Goal: Transaction & Acquisition: Purchase product/service

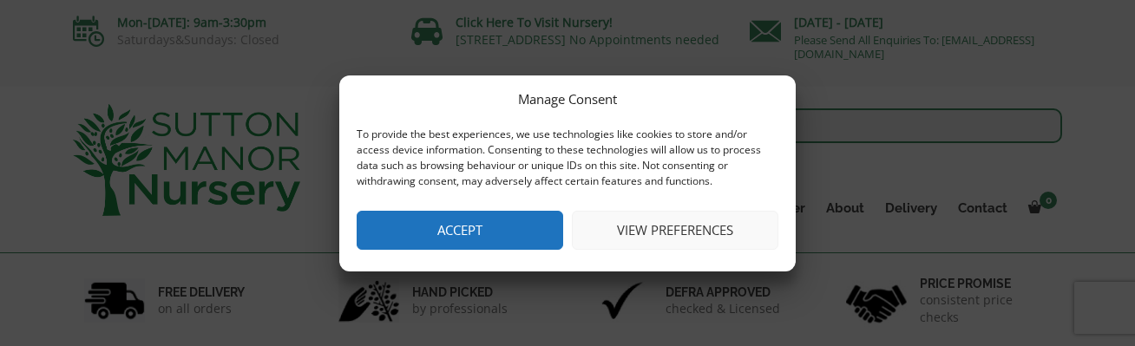
click at [443, 227] on button "Accept" at bounding box center [460, 230] width 207 height 39
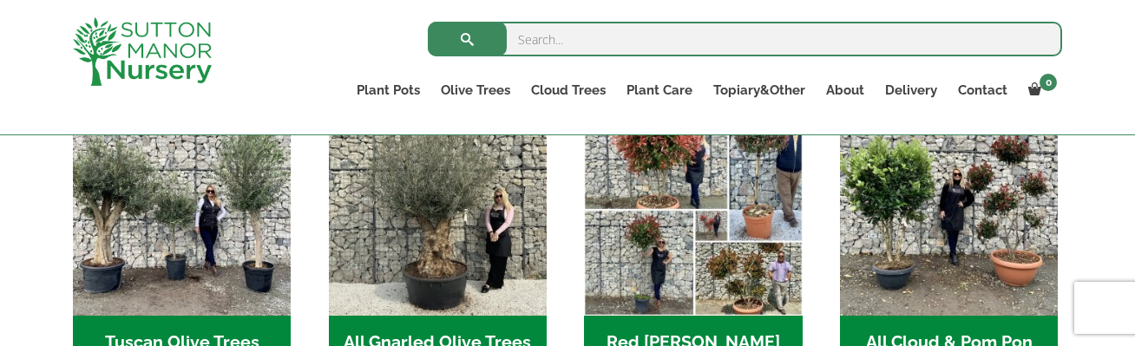
scroll to position [1018, 0]
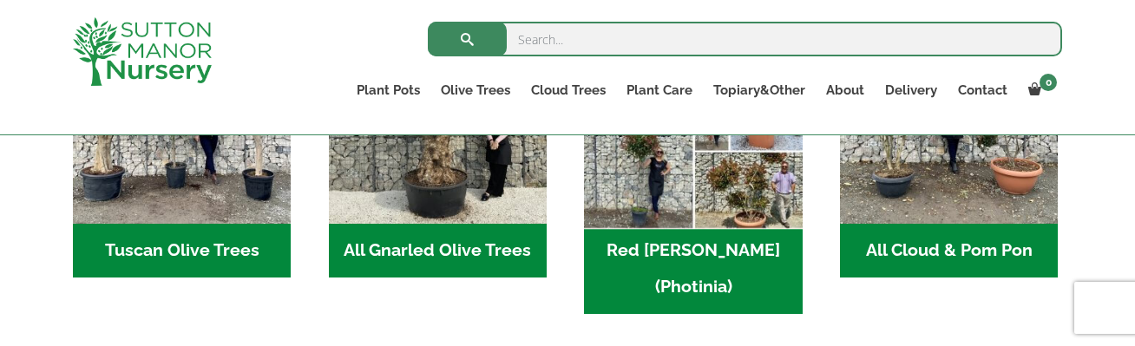
click at [741, 207] on img "Visit product category Red Robin (Photinia)" at bounding box center [693, 115] width 229 height 229
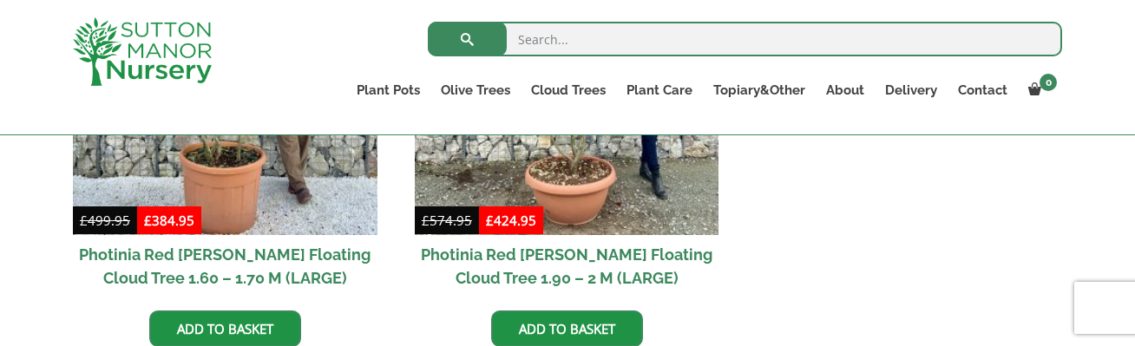
scroll to position [463, 0]
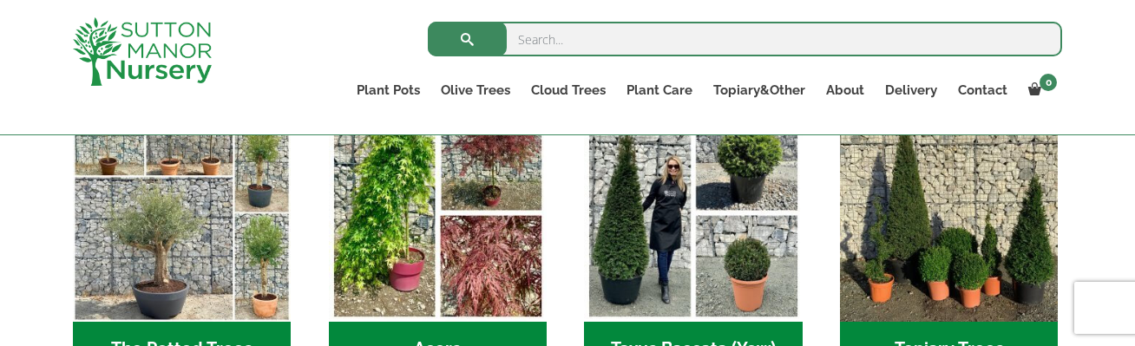
scroll to position [1357, 0]
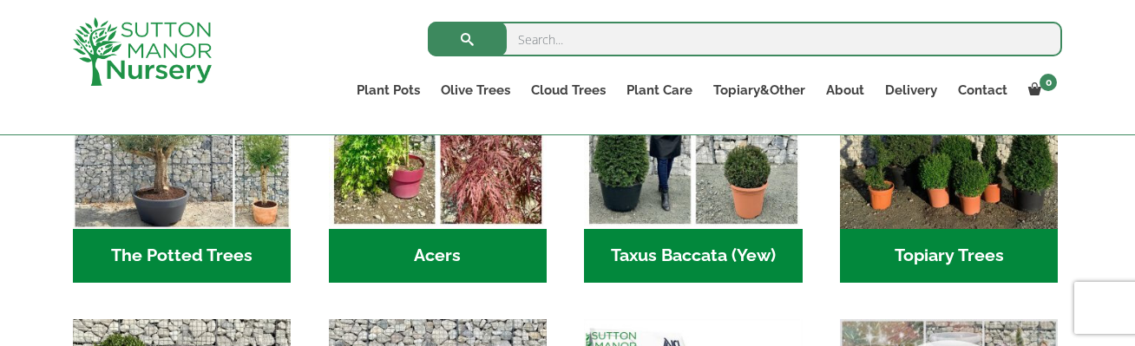
click at [959, 229] on h2 "Topiary Trees (6)" at bounding box center [949, 256] width 218 height 54
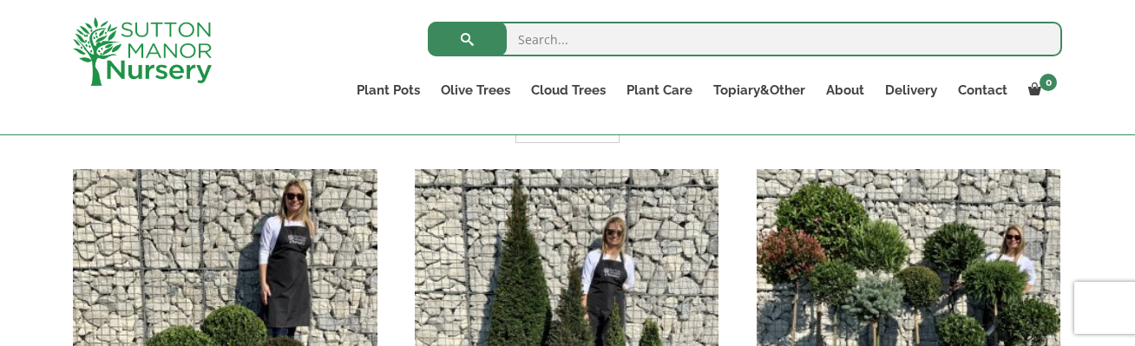
scroll to position [555, 0]
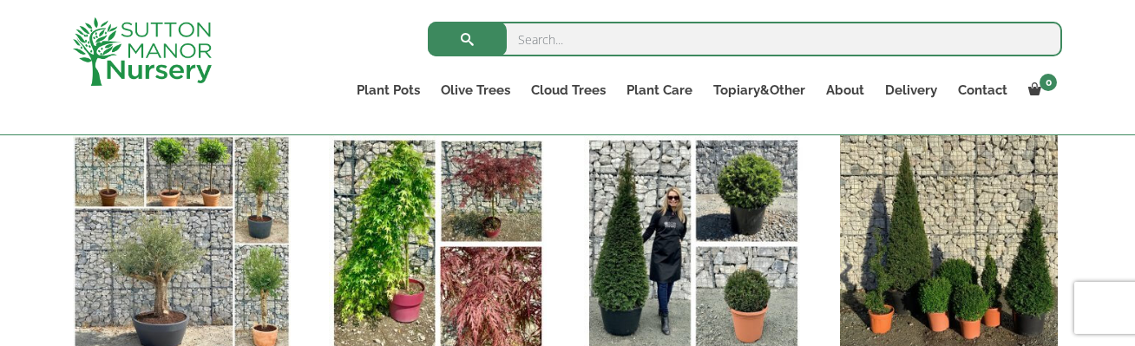
scroll to position [1326, 0]
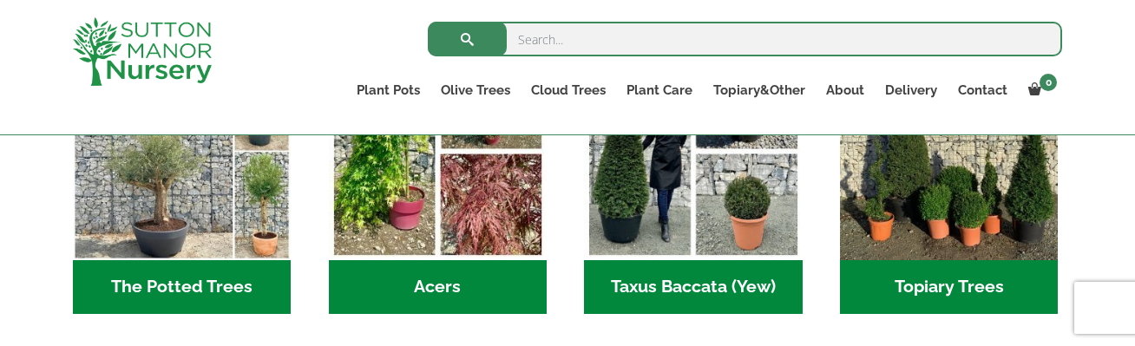
click at [212, 260] on h2 "The Potted Trees (1)" at bounding box center [182, 287] width 218 height 54
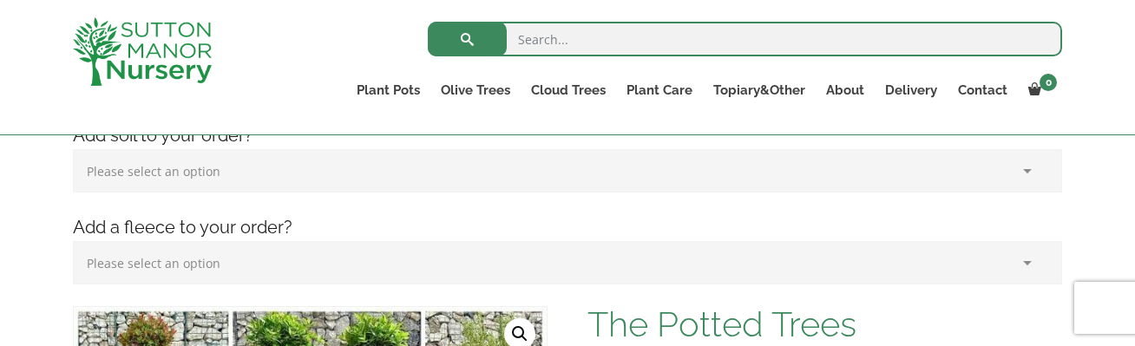
scroll to position [93, 0]
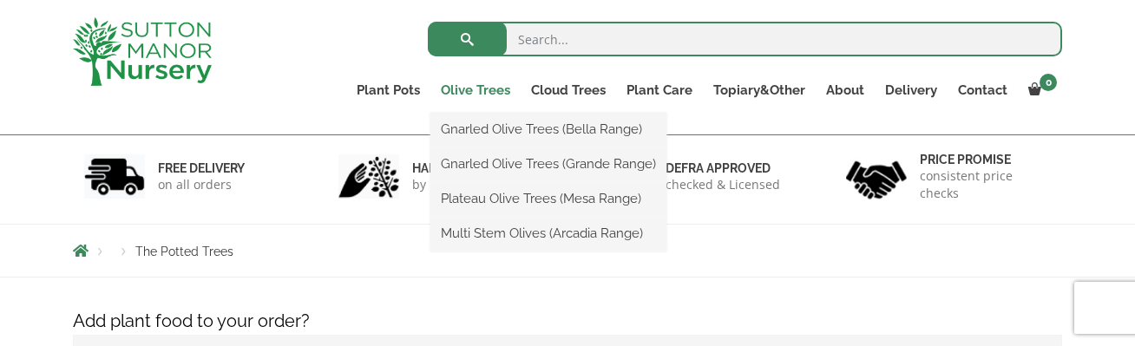
click at [509, 93] on link "Olive Trees" at bounding box center [475, 90] width 90 height 24
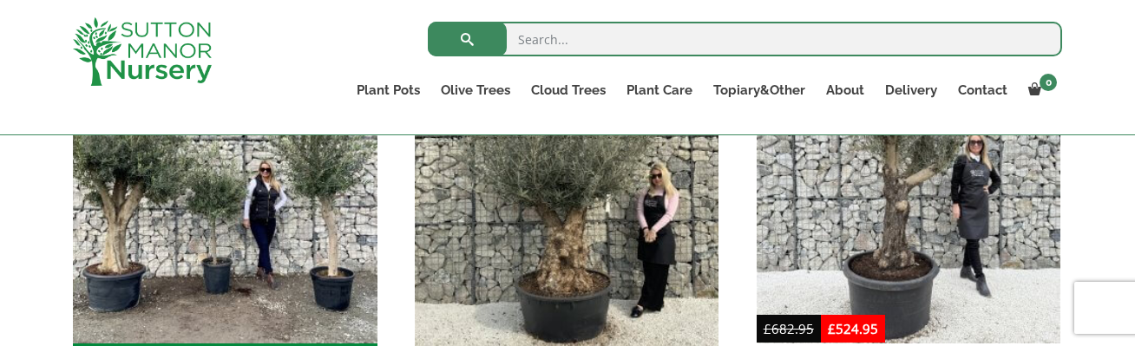
scroll to position [833, 0]
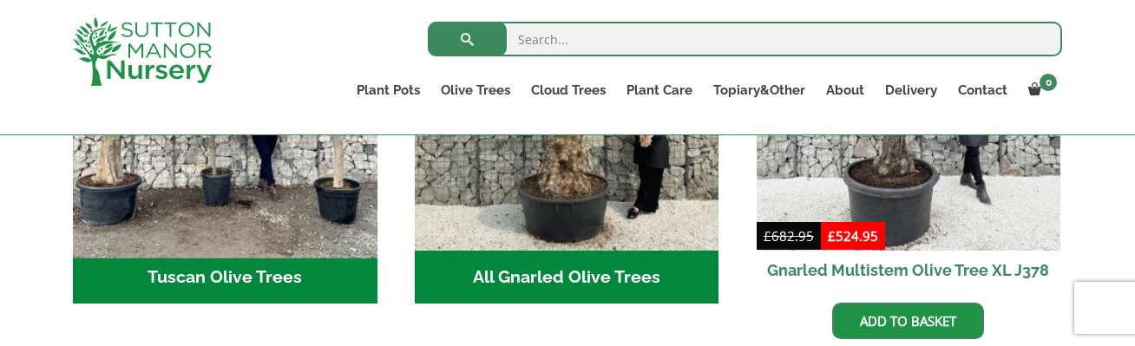
click at [282, 198] on img "Visit product category Tuscan Olive Trees" at bounding box center [224, 97] width 319 height 319
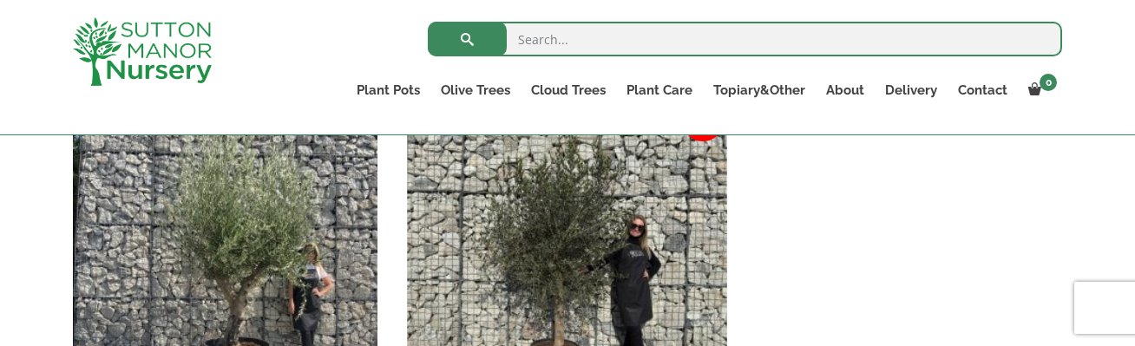
click at [510, 198] on img at bounding box center [566, 263] width 319 height 319
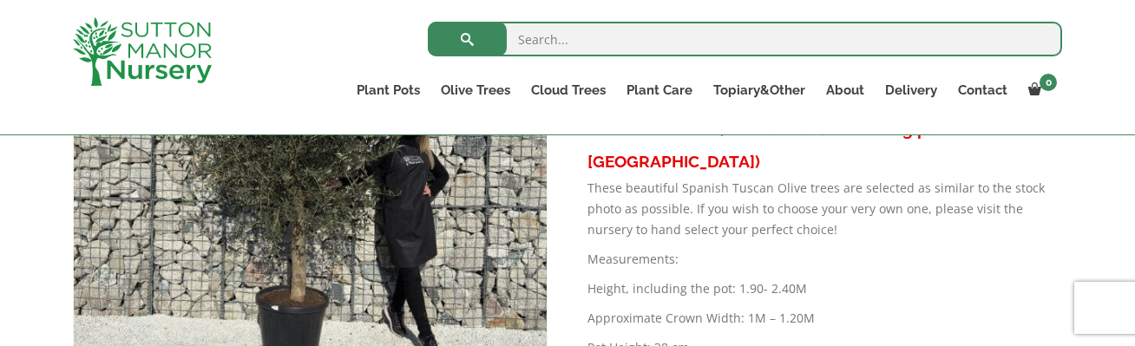
scroll to position [185, 0]
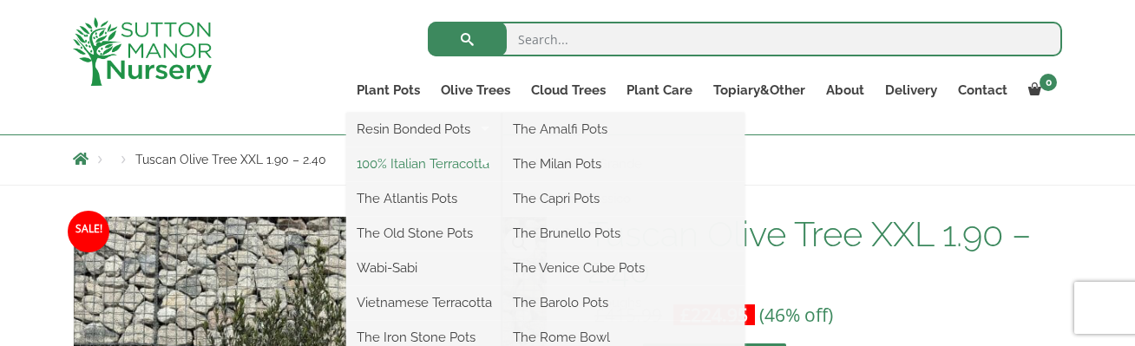
click at [424, 154] on link "100% Italian Terracotta" at bounding box center [424, 164] width 156 height 26
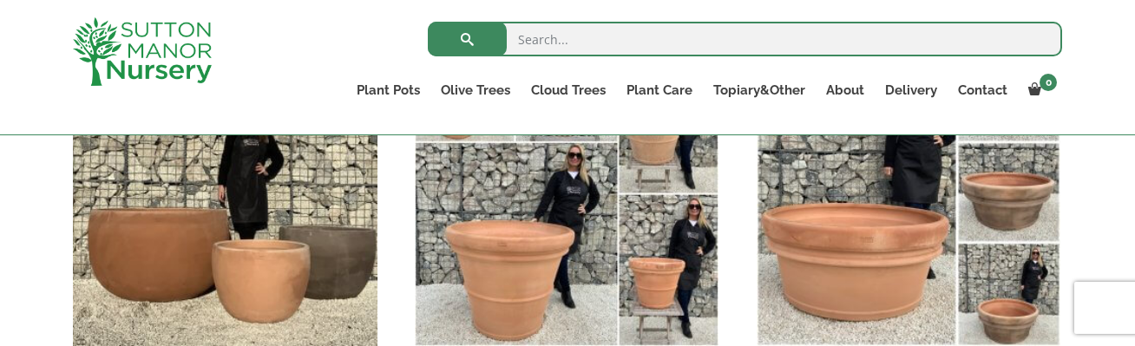
scroll to position [648, 0]
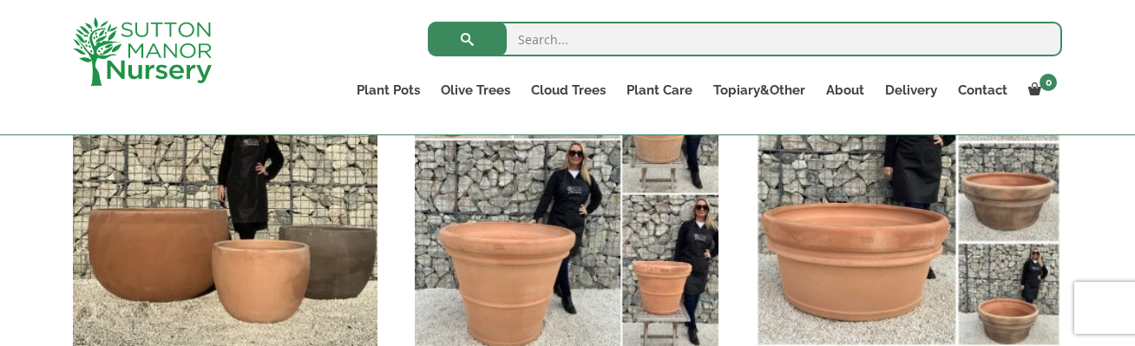
click at [498, 274] on img "Visit product category Rolled Rim Classico" at bounding box center [566, 193] width 319 height 319
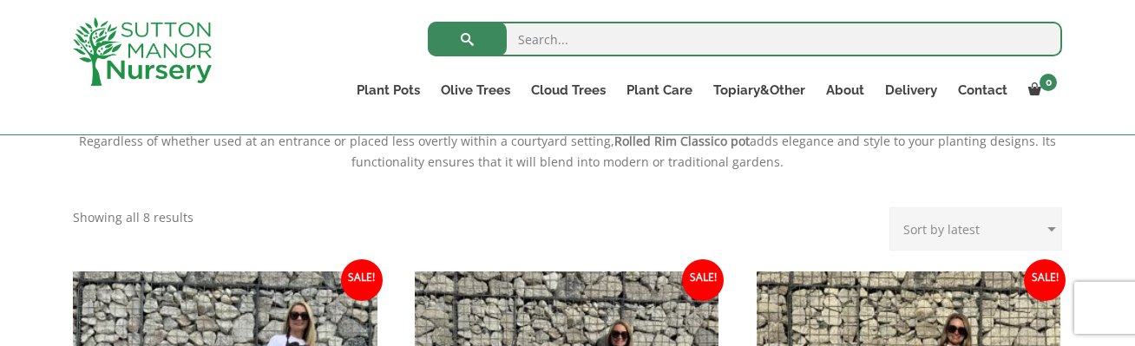
scroll to position [648, 0]
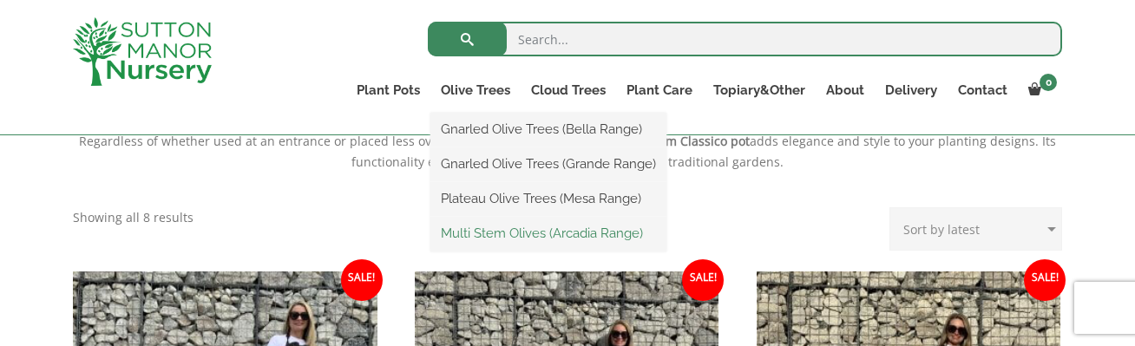
click at [477, 241] on link "Multi Stem Olives (Arcadia Range)" at bounding box center [548, 233] width 236 height 26
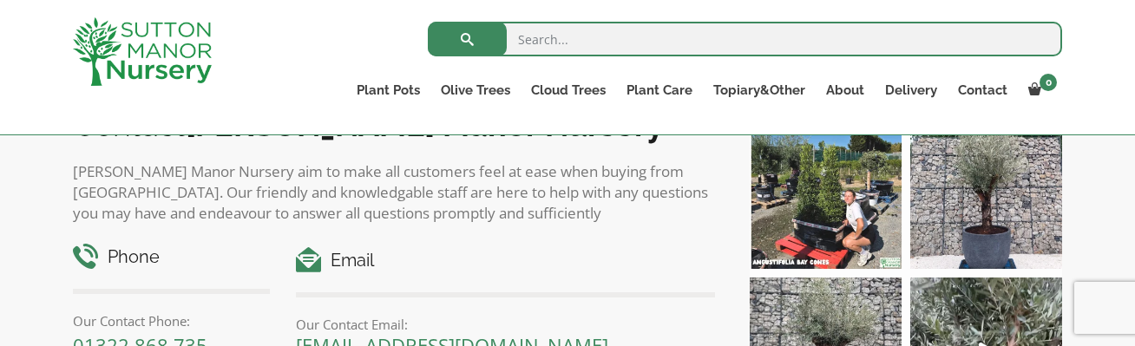
scroll to position [3333, 0]
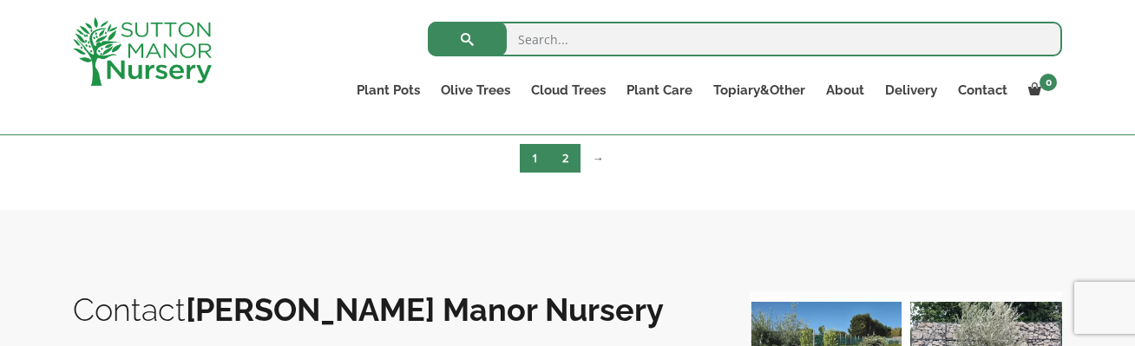
click at [568, 166] on link "2" at bounding box center [565, 158] width 30 height 29
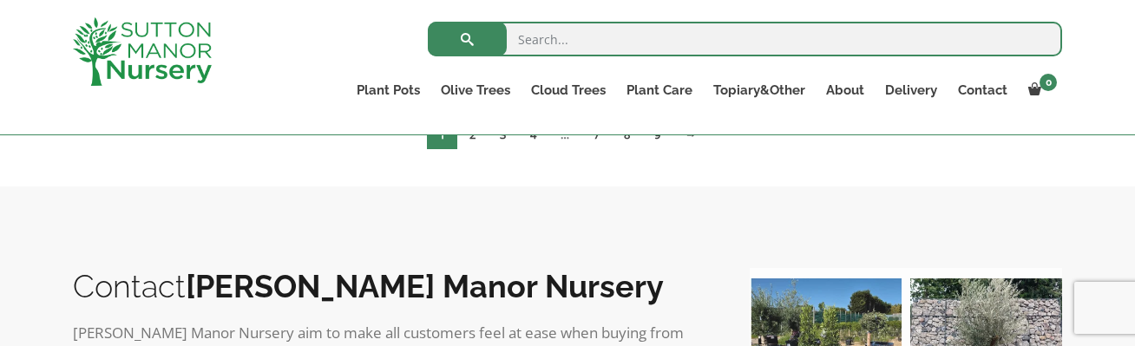
scroll to position [1574, 0]
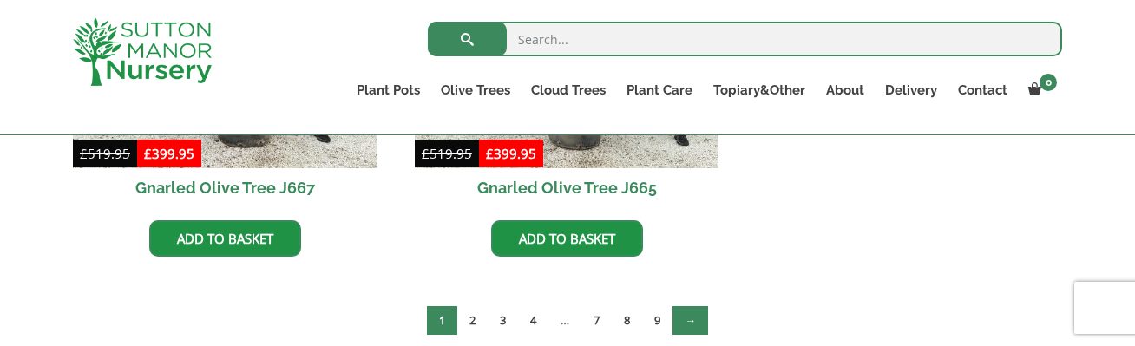
click at [680, 320] on link "→" at bounding box center [691, 320] width 36 height 29
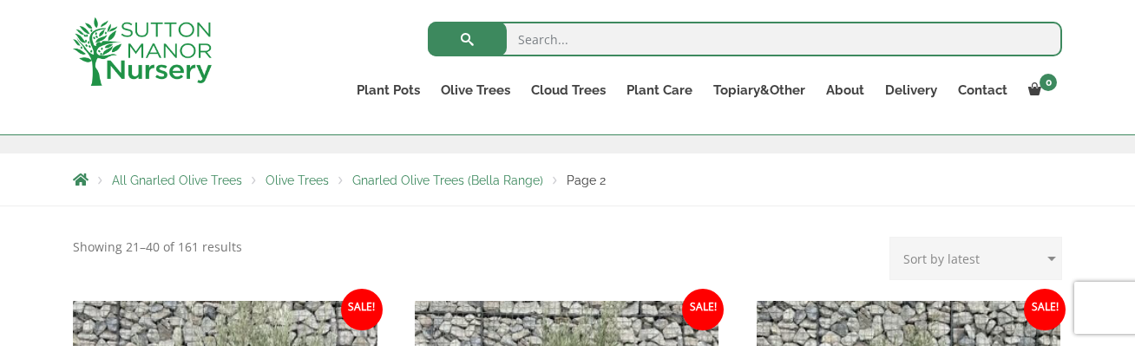
scroll to position [371, 0]
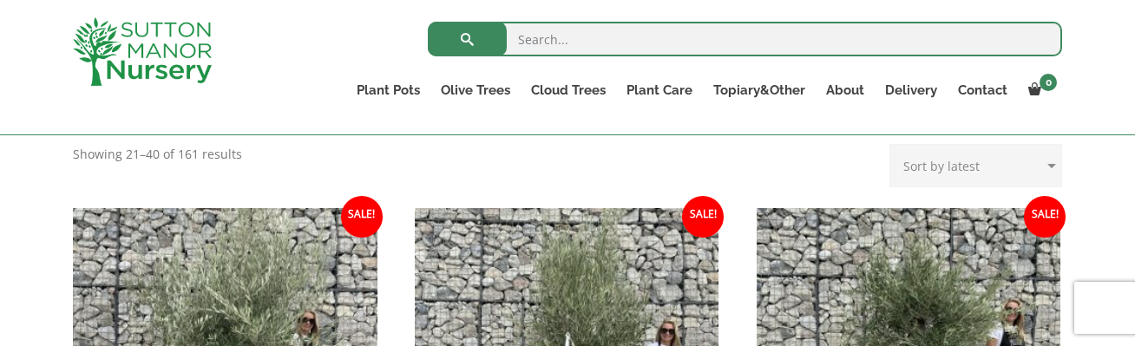
click at [923, 163] on select "Sort by popularity Sort by latest Sort by price: low to high Sort by price: hig…" at bounding box center [976, 165] width 173 height 43
select select "price"
click at [894, 144] on select "Sort by popularity Sort by latest Sort by price: low to high Sort by price: hig…" at bounding box center [976, 165] width 173 height 43
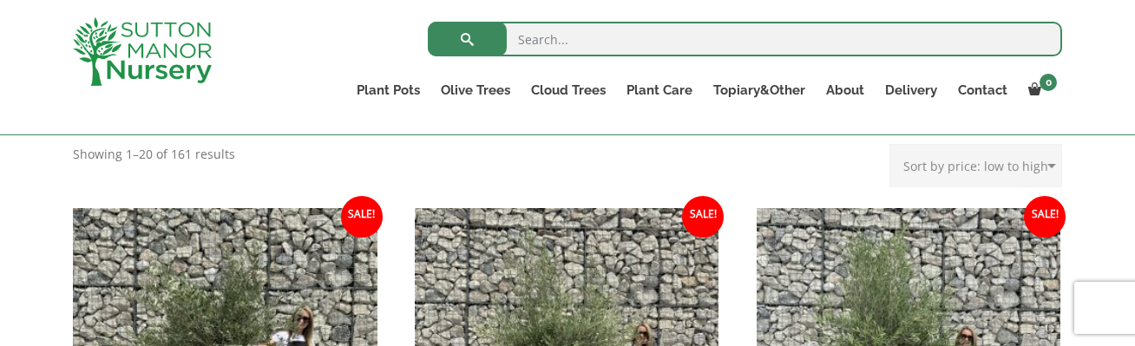
scroll to position [278, 0]
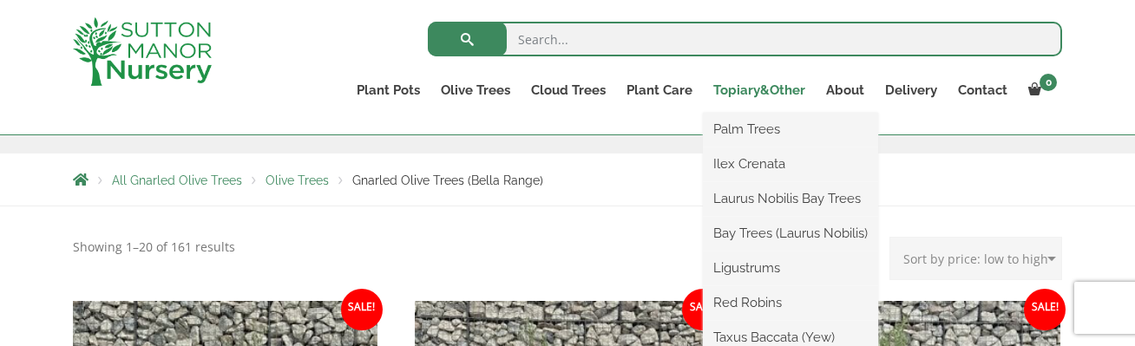
click at [735, 87] on link "Topiary&Other" at bounding box center [759, 90] width 113 height 24
click at [739, 87] on link "Topiary&Other" at bounding box center [759, 90] width 113 height 24
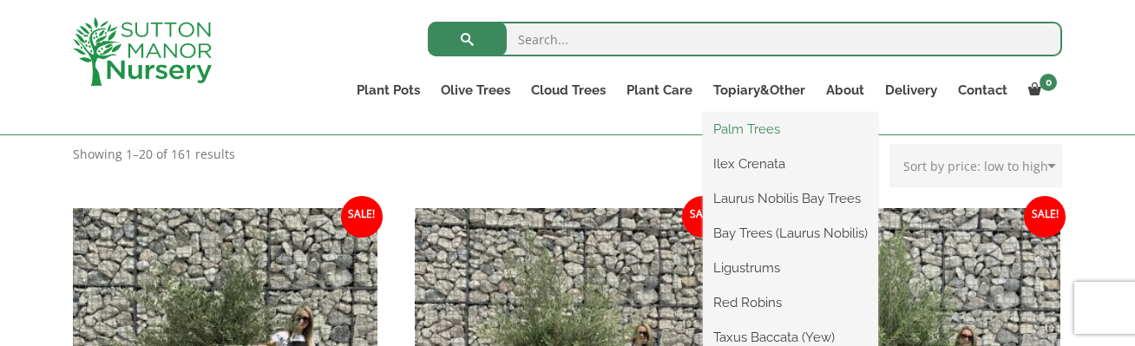
click at [766, 125] on link "Palm Trees" at bounding box center [790, 129] width 175 height 26
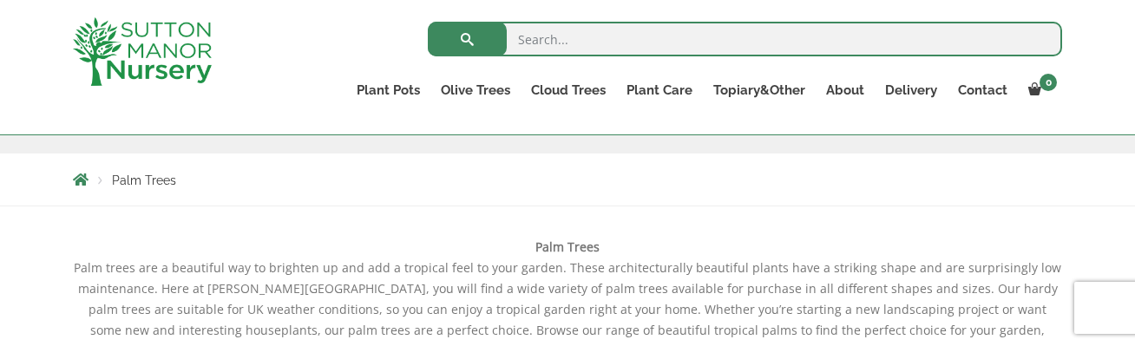
scroll to position [463, 0]
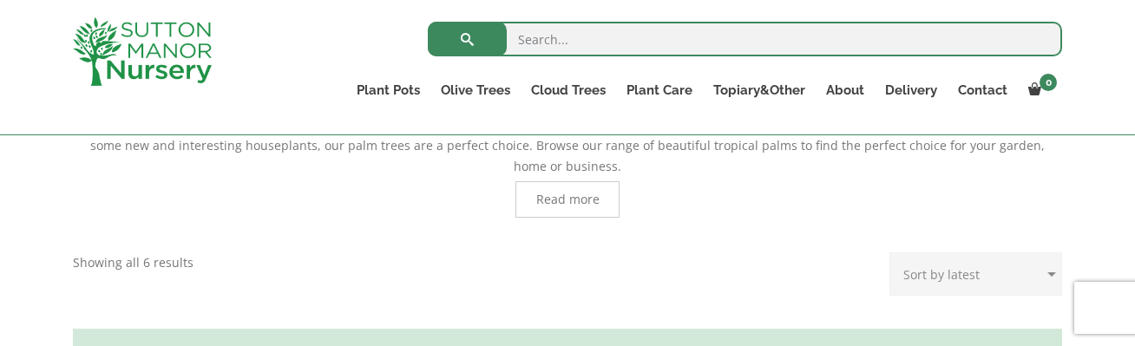
click at [573, 191] on span "Read more" at bounding box center [568, 199] width 104 height 36
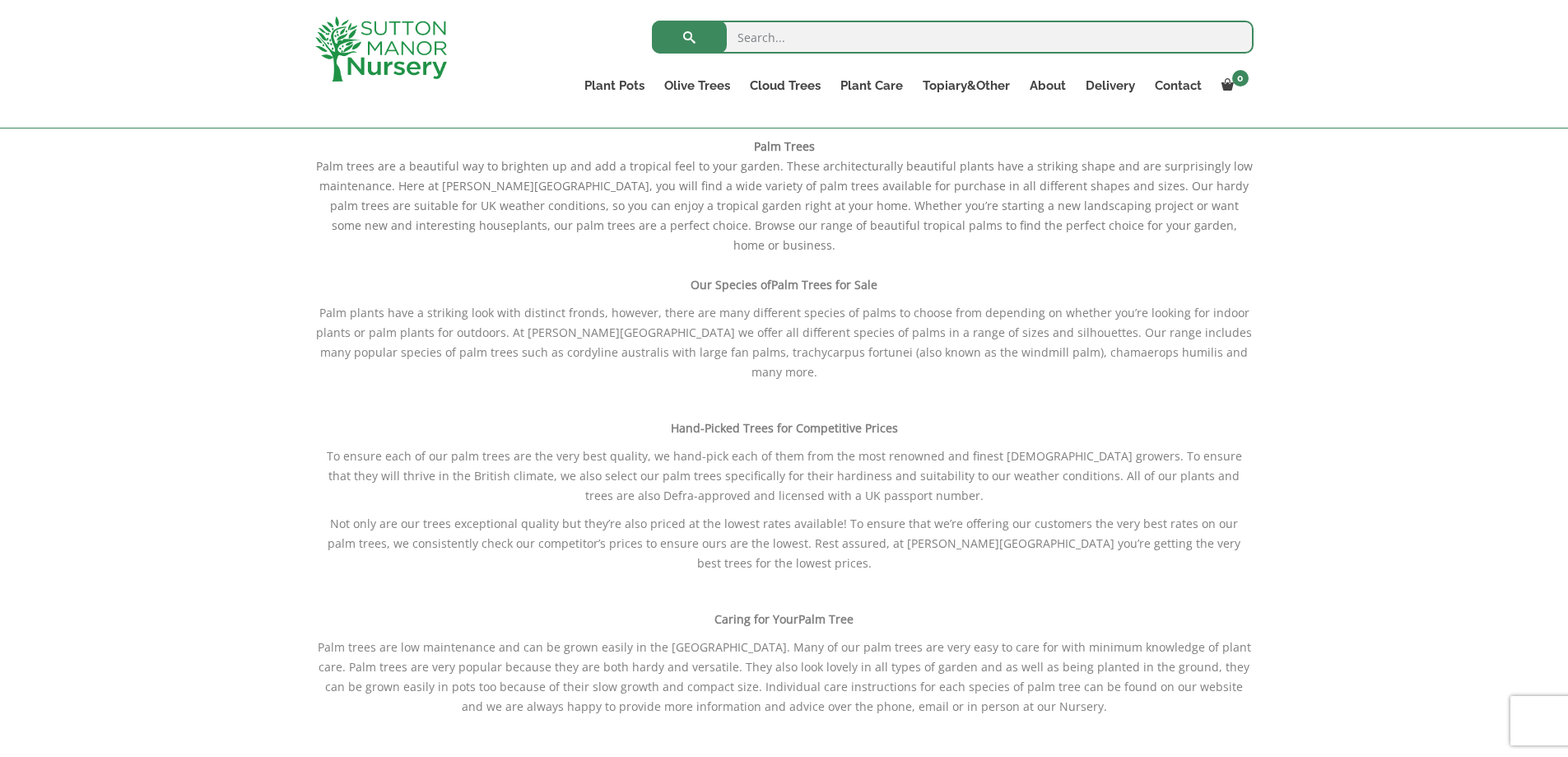
scroll to position [0, 0]
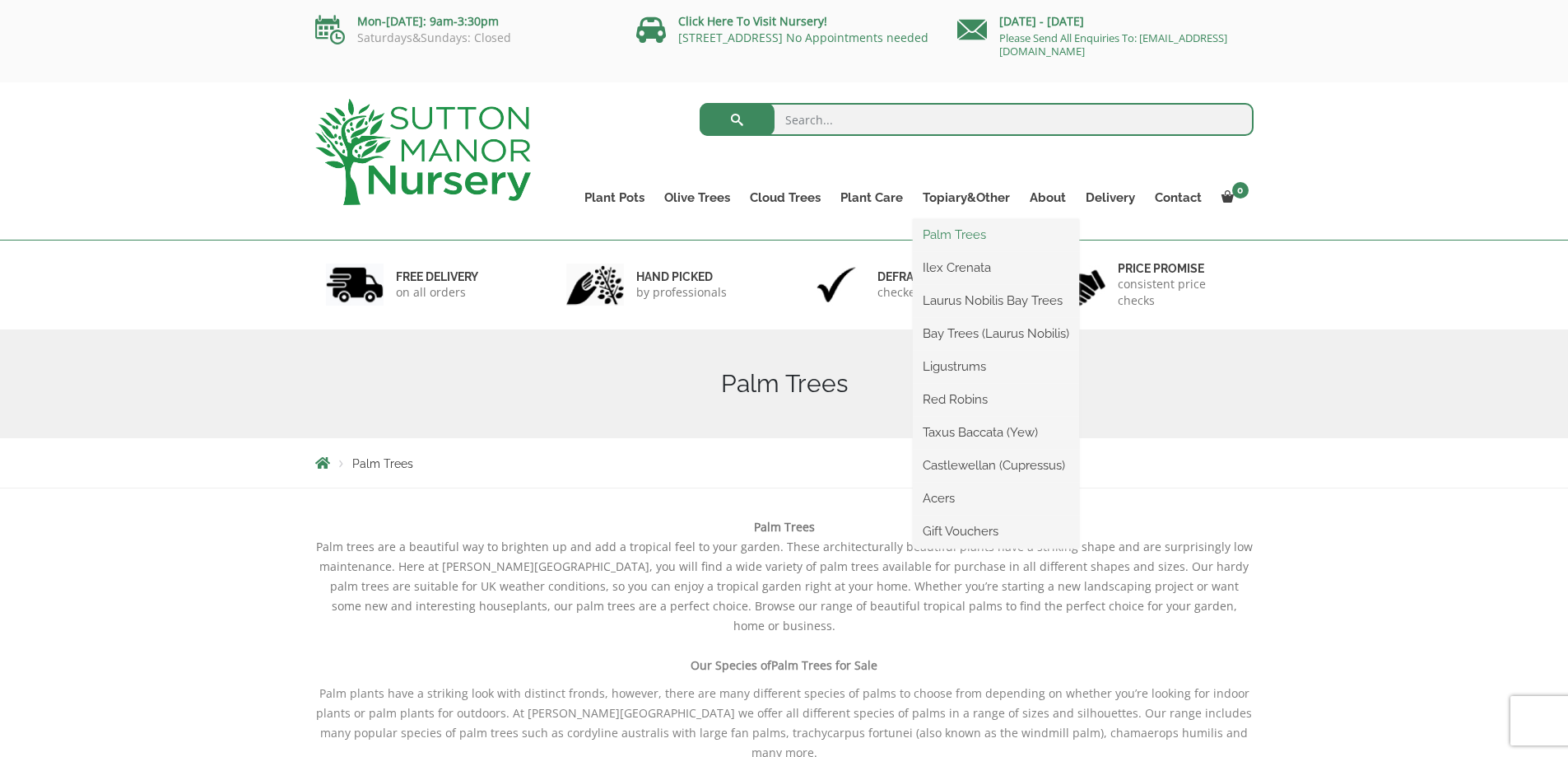
click at [953, 240] on link "Palm Trees" at bounding box center [996, 234] width 166 height 25
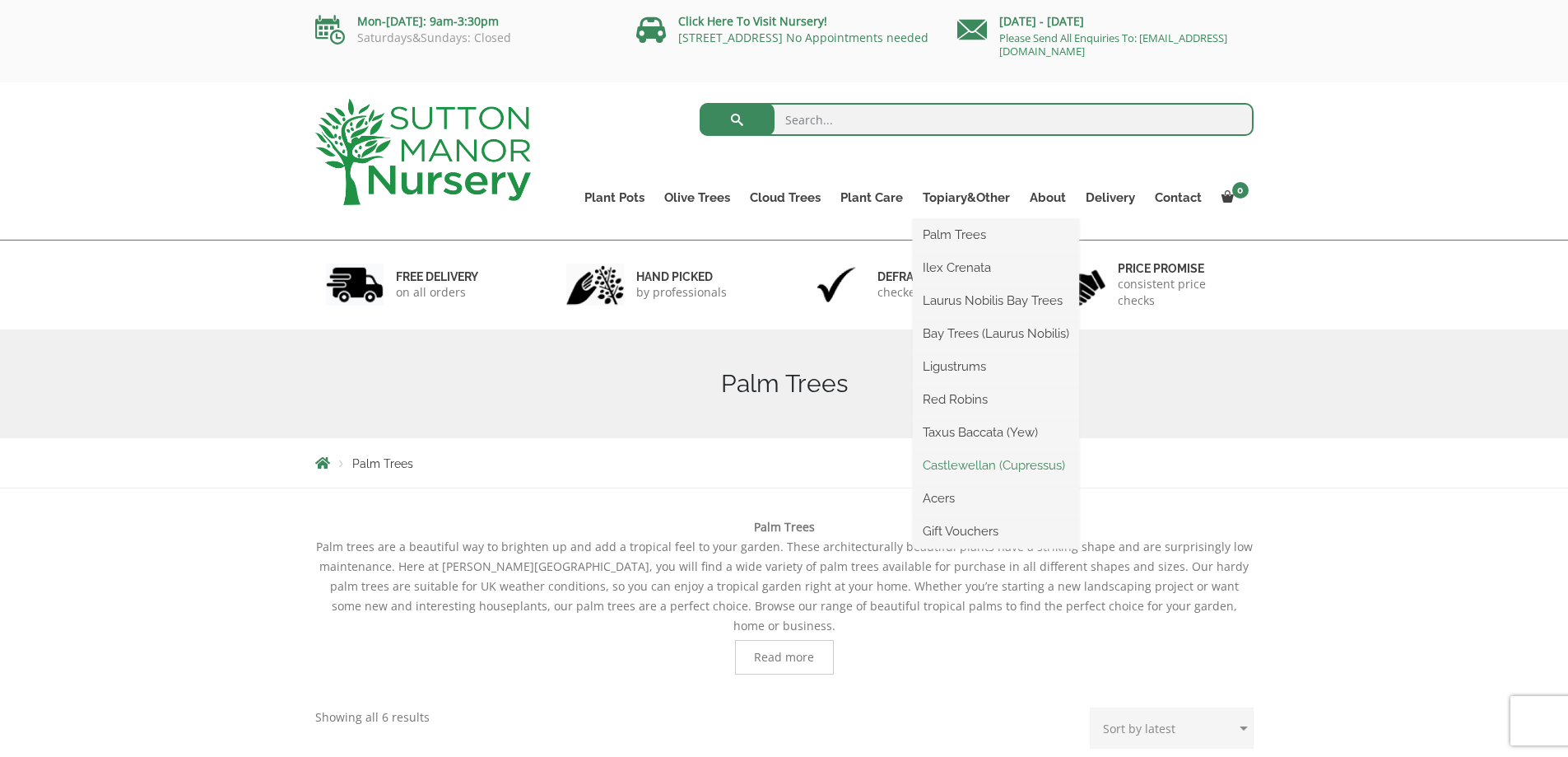
click at [964, 459] on link "Castlewellan (Cupressus)" at bounding box center [996, 465] width 166 height 25
